Goal: Check status

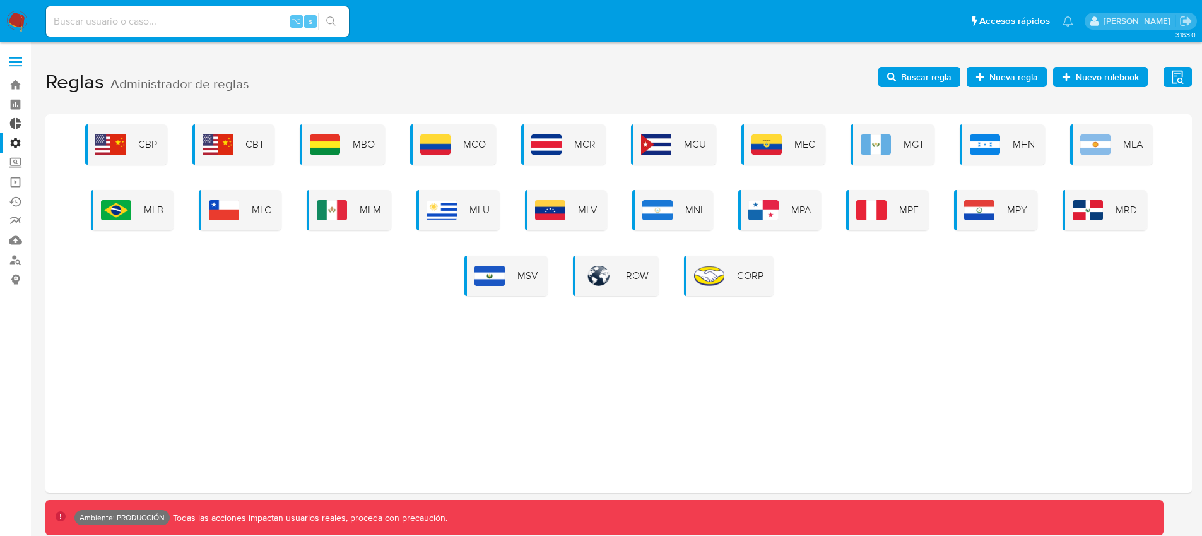
click at [16, 124] on link "Tablero Externo" at bounding box center [75, 124] width 150 height 20
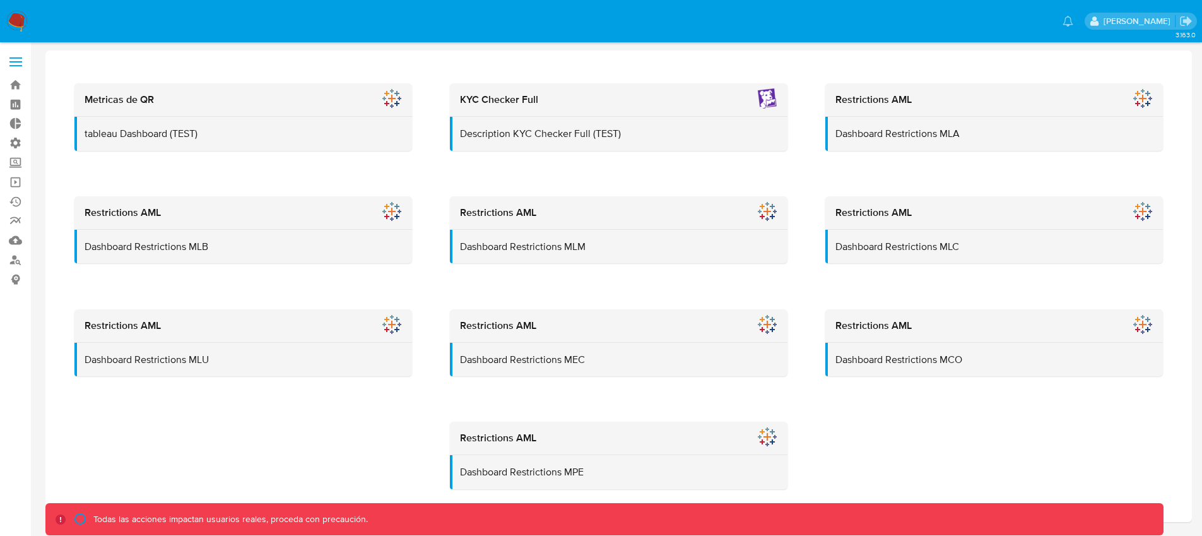
click at [19, 68] on label at bounding box center [16, 62] width 32 height 27
click at [0, 0] on input "checkbox" at bounding box center [0, 0] width 0 height 0
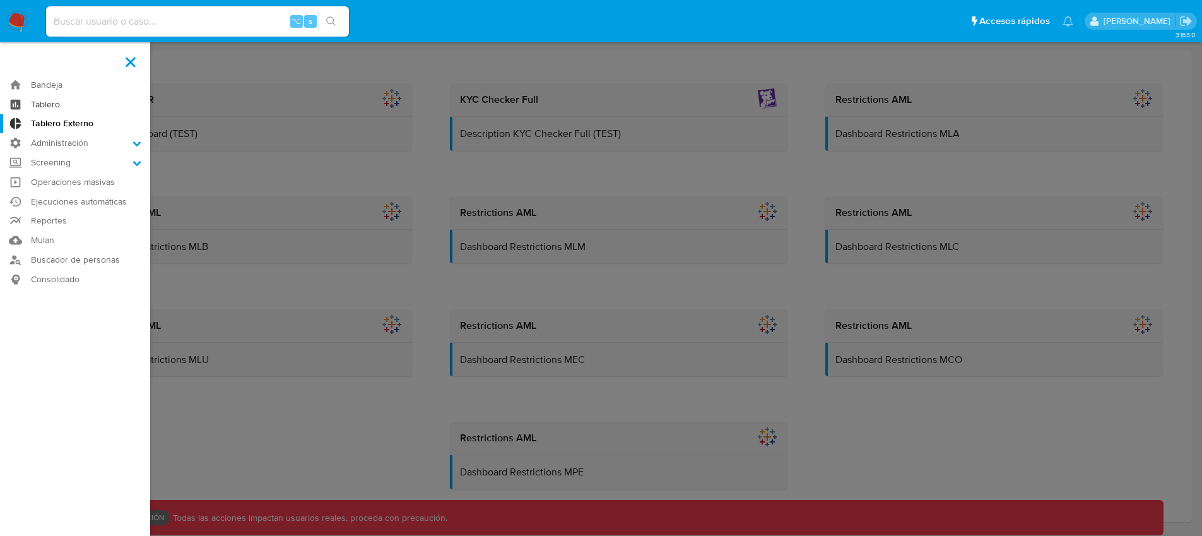
click at [56, 103] on link "Tablero" at bounding box center [75, 105] width 150 height 20
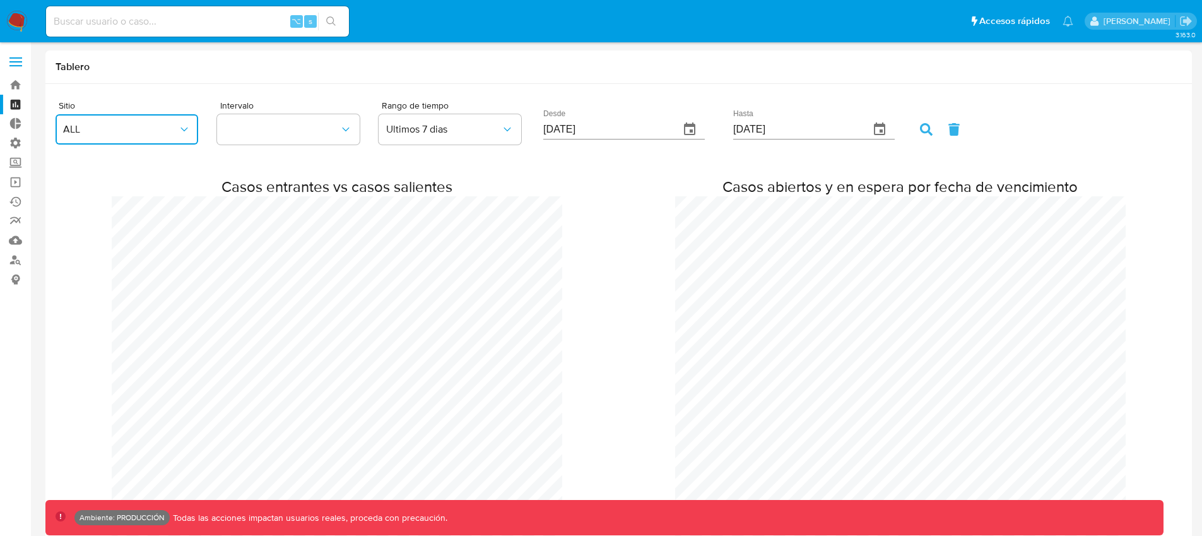
click at [188, 133] on icon "button" at bounding box center [184, 129] width 13 height 13
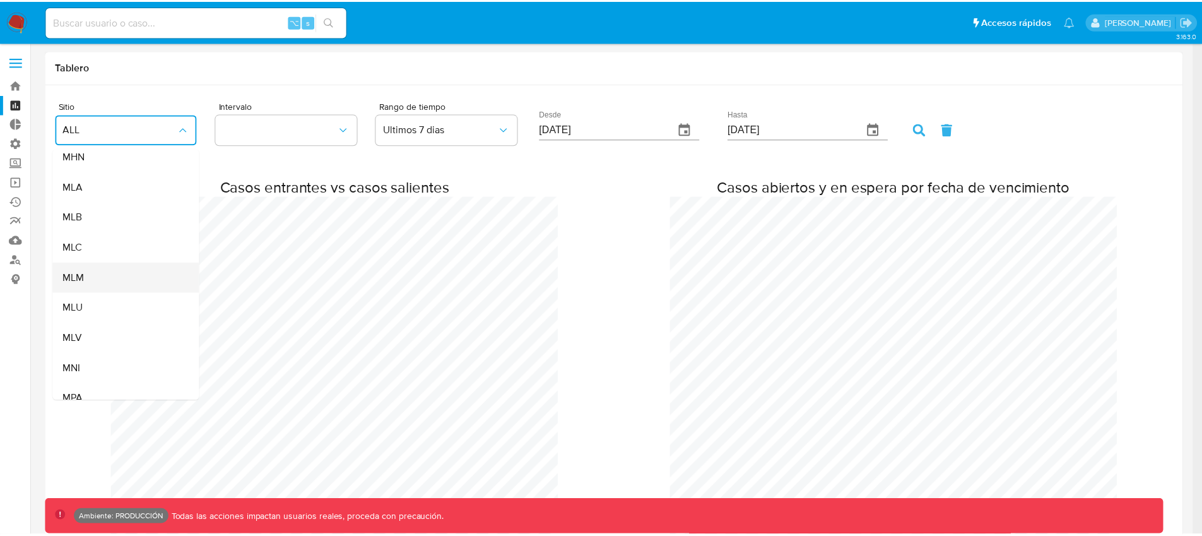
scroll to position [187, 0]
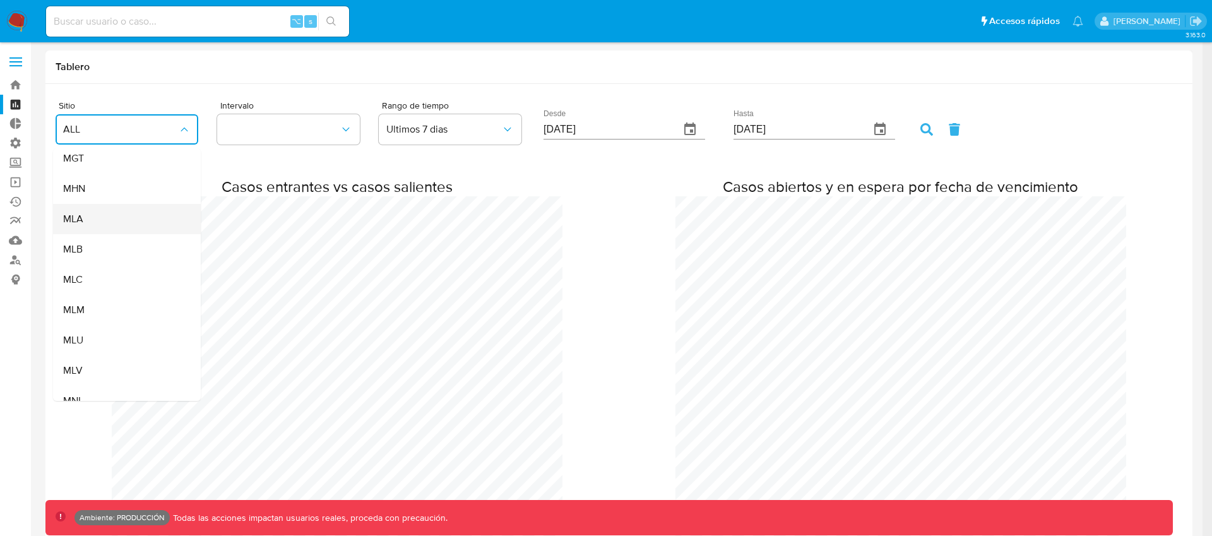
click at [138, 225] on div "MLA" at bounding box center [123, 219] width 120 height 30
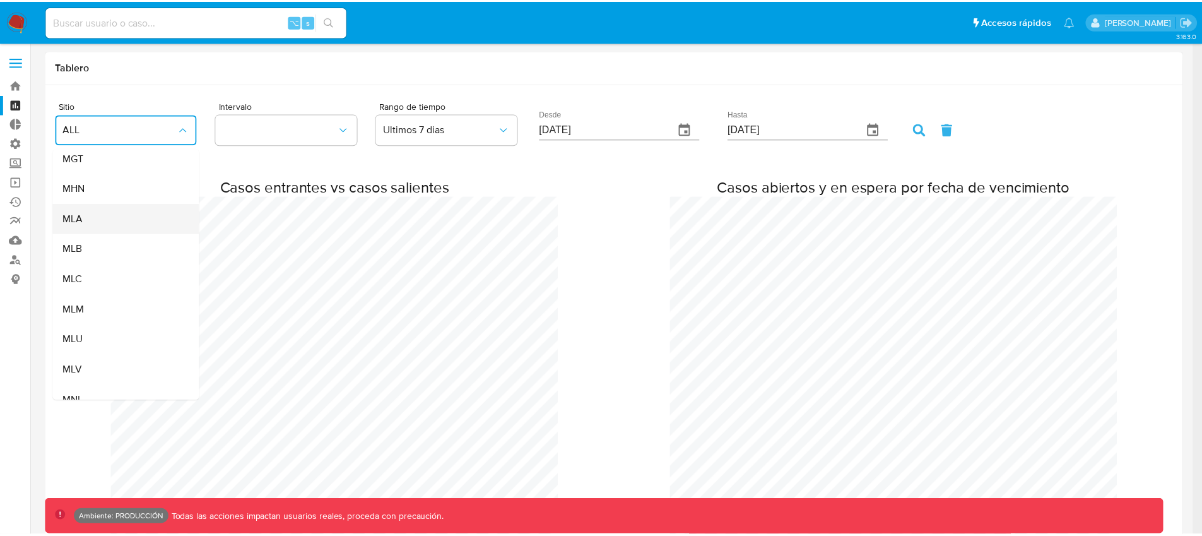
scroll to position [627929, 629796]
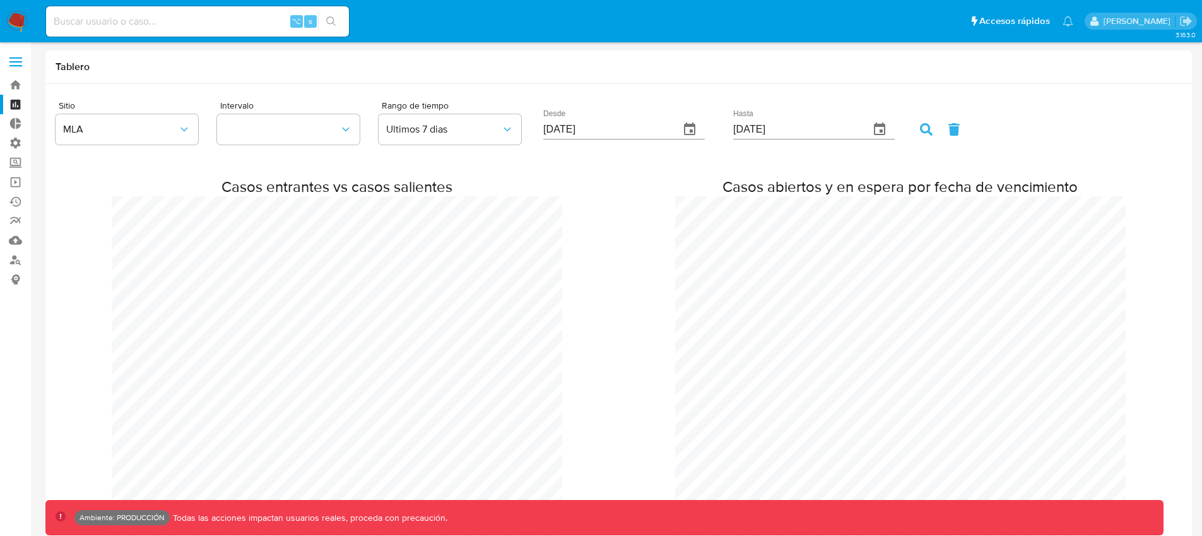
click at [553, 130] on input "08/10/2025" at bounding box center [606, 129] width 126 height 20
click at [920, 134] on div at bounding box center [940, 129] width 40 height 13
click at [920, 130] on icon at bounding box center [926, 129] width 13 height 13
click at [553, 129] on input "01/10/2025" at bounding box center [606, 129] width 126 height 20
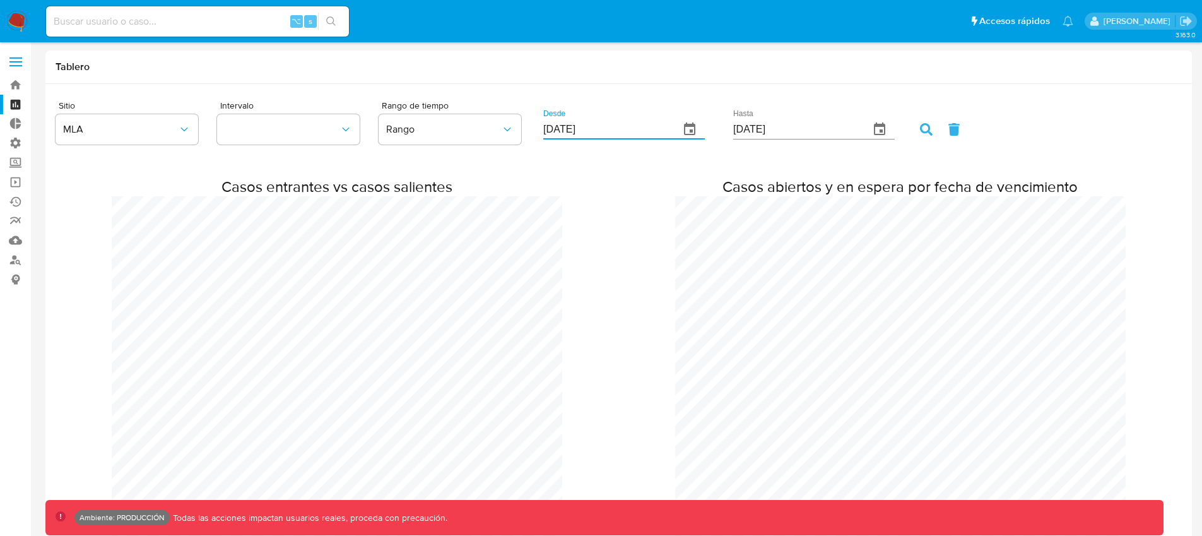
type input "05/10/2025"
click at [874, 131] on form "Sitio MLA Intervalo Rango de tiempo Rango Desde 05/10/2025 Hasta 15/10/2025" at bounding box center [619, 124] width 1126 height 50
click at [920, 130] on icon at bounding box center [926, 129] width 13 height 13
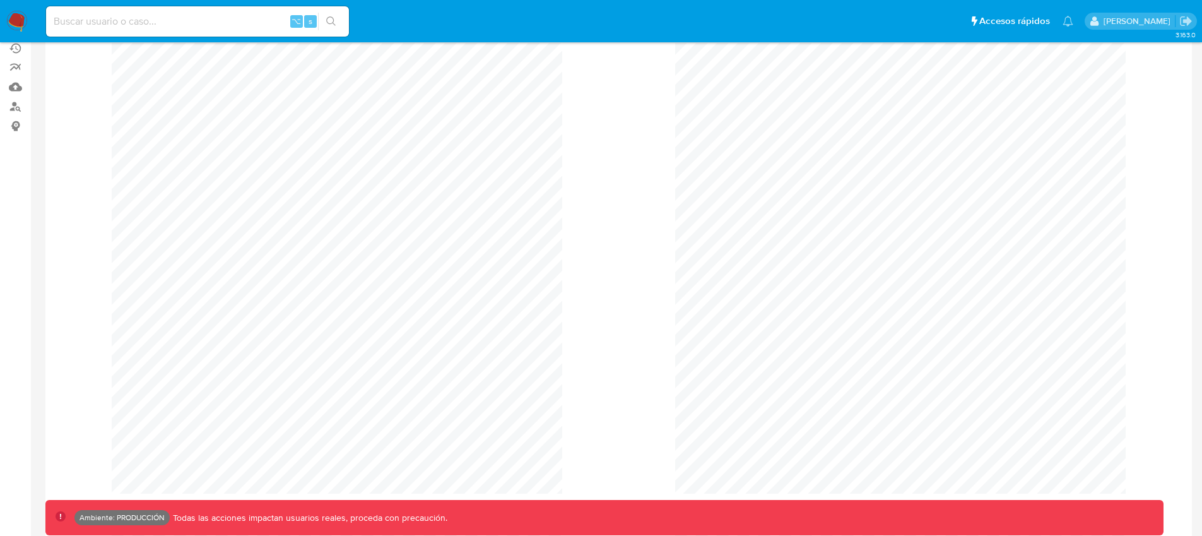
scroll to position [138, 0]
